Goal: Find specific page/section

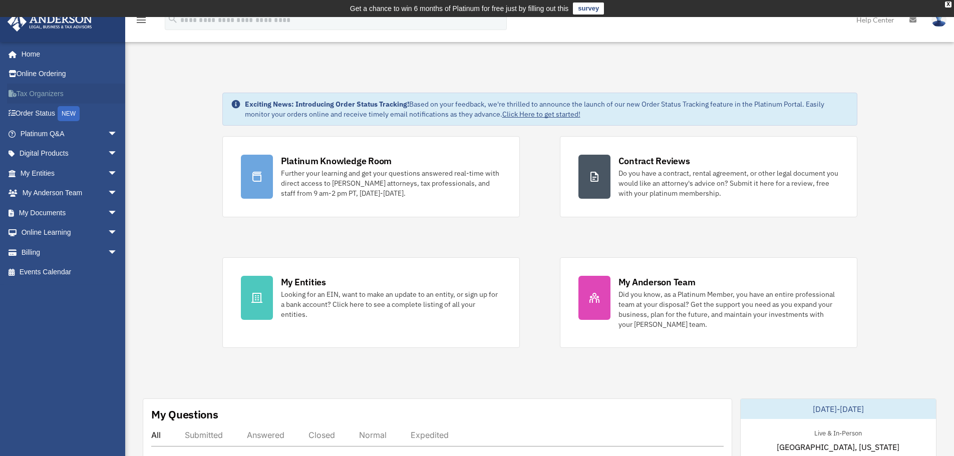
click at [54, 92] on link "Tax Organizers" at bounding box center [70, 94] width 126 height 20
click at [42, 93] on link "Tax Organizers" at bounding box center [70, 94] width 126 height 20
click at [949, 5] on div "X" at bounding box center [948, 5] width 7 height 6
